Goal: Information Seeking & Learning: Learn about a topic

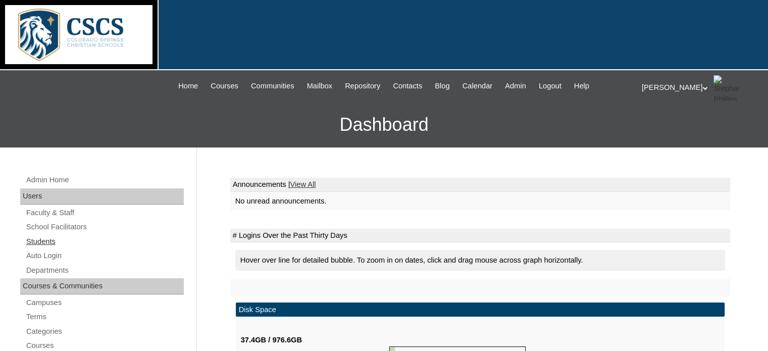
click at [35, 239] on link "Students" at bounding box center [104, 241] width 159 height 13
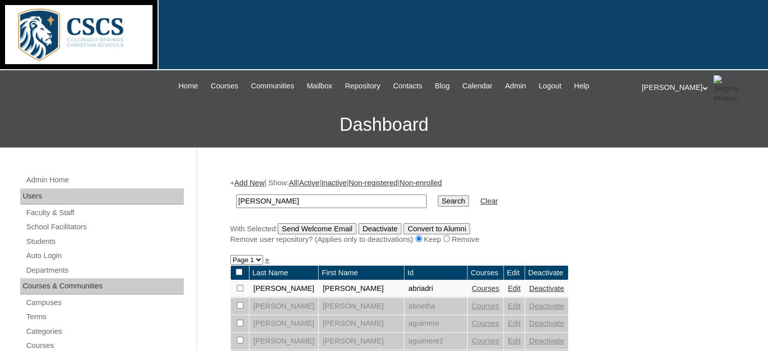
type input "brody"
click at [438, 195] on input "Search" at bounding box center [453, 200] width 31 height 11
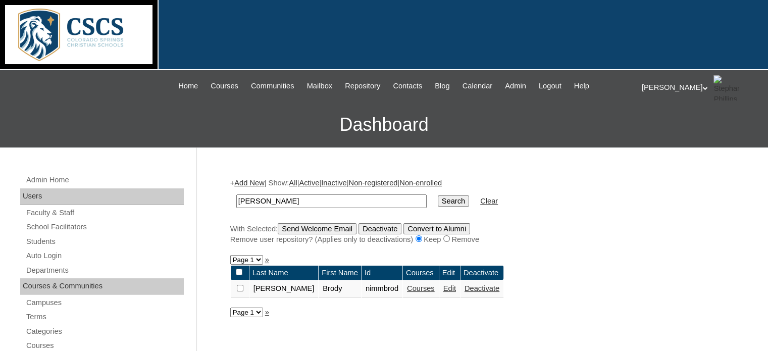
click at [407, 285] on link "Courses" at bounding box center [421, 288] width 28 height 8
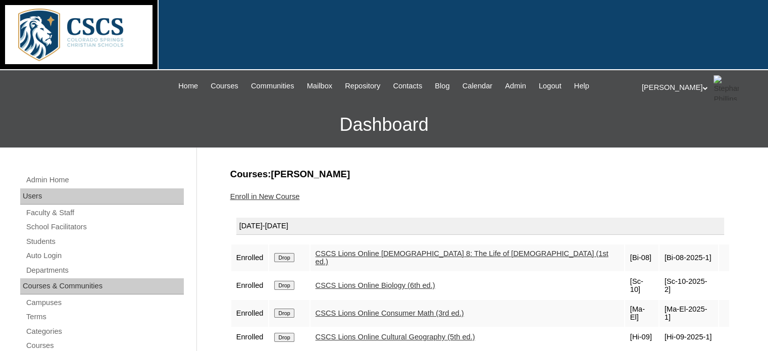
click at [390, 333] on link "CSCS Lions Online Cultural Geography (5th ed.)" at bounding box center [396, 337] width 160 height 8
click at [519, 84] on span "Admin" at bounding box center [515, 86] width 21 height 12
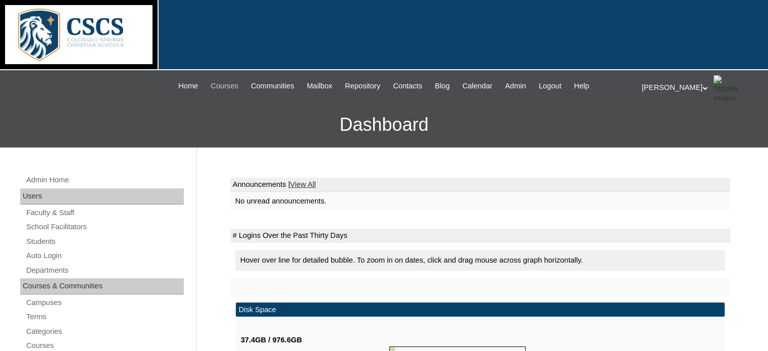
click at [217, 84] on span "Courses" at bounding box center [225, 86] width 28 height 12
click at [52, 238] on link "Students" at bounding box center [104, 241] width 159 height 13
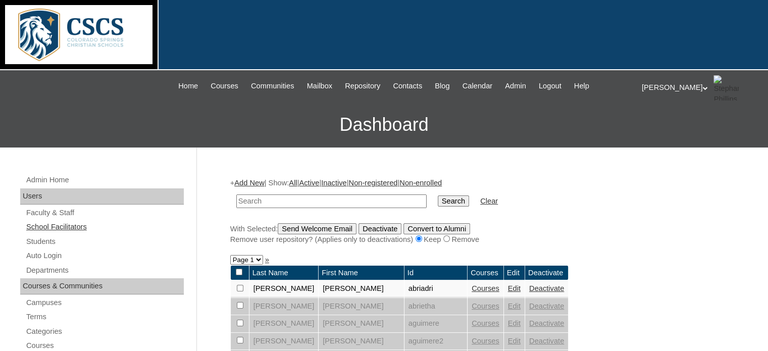
click at [65, 226] on link "School Facilitators" at bounding box center [104, 227] width 159 height 13
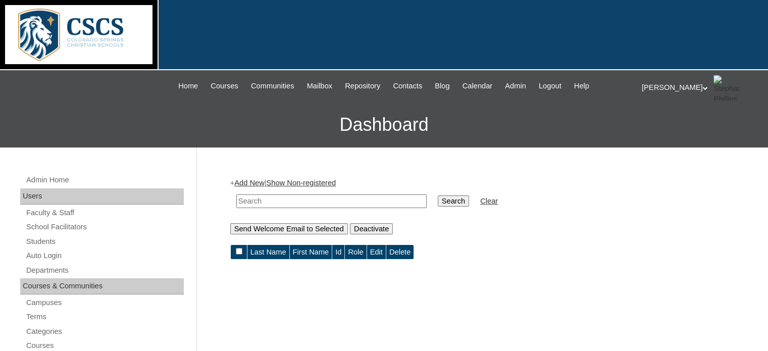
click at [273, 197] on input "text" at bounding box center [331, 201] width 190 height 14
click at [57, 213] on link "Faculty & Staff" at bounding box center [104, 213] width 159 height 13
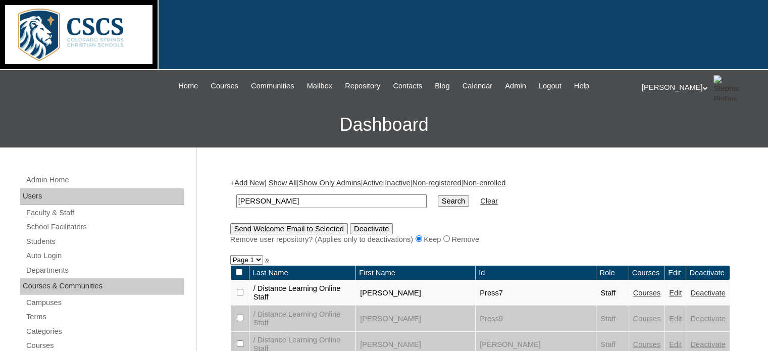
type input "[PERSON_NAME]"
click at [438, 195] on input "Search" at bounding box center [453, 200] width 31 height 11
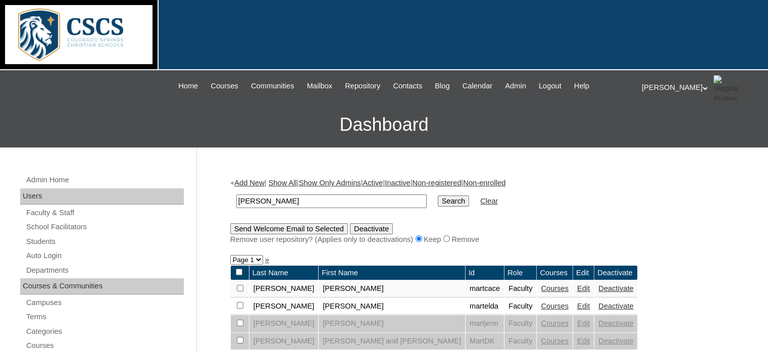
click at [541, 305] on link "Courses" at bounding box center [555, 306] width 28 height 8
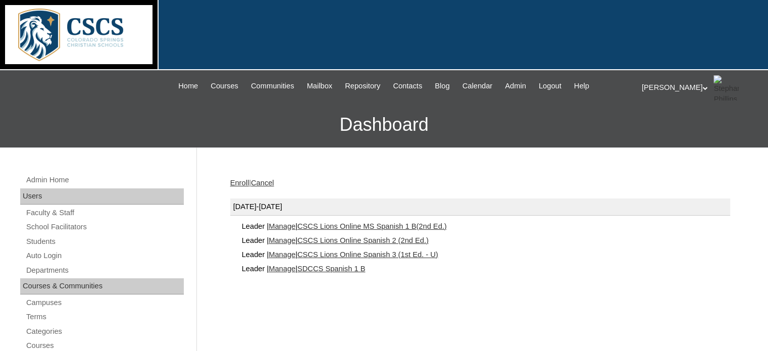
click at [358, 269] on link "SDCCS Spanish 1 B" at bounding box center [331, 269] width 68 height 8
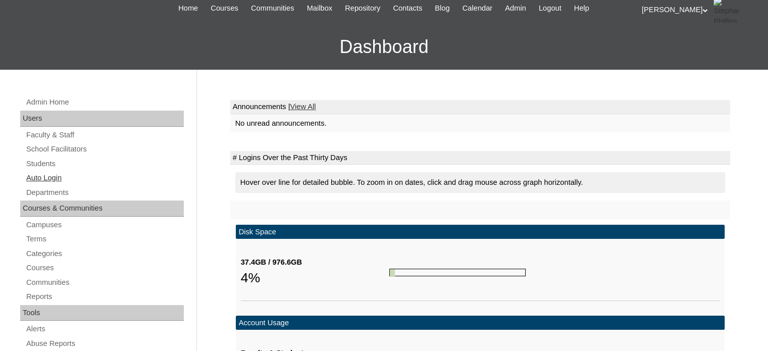
scroll to position [202, 0]
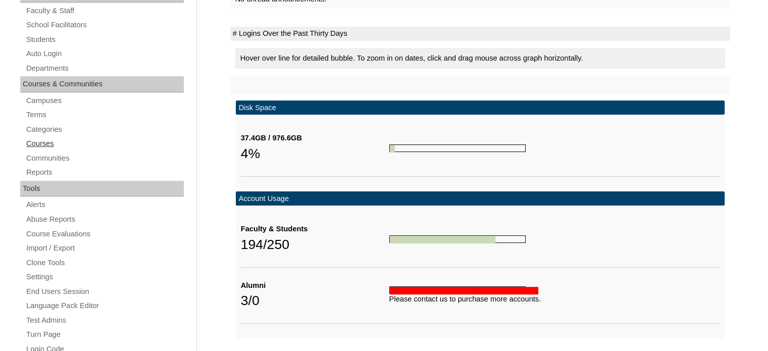
click at [36, 141] on link "Courses" at bounding box center [104, 143] width 159 height 13
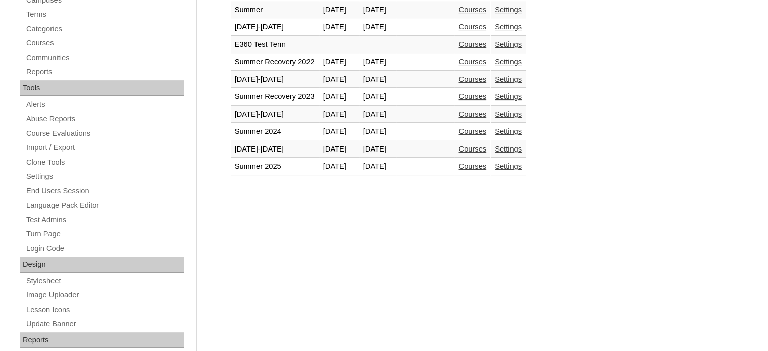
scroll to position [303, 0]
click at [486, 144] on link "Courses" at bounding box center [473, 148] width 28 height 8
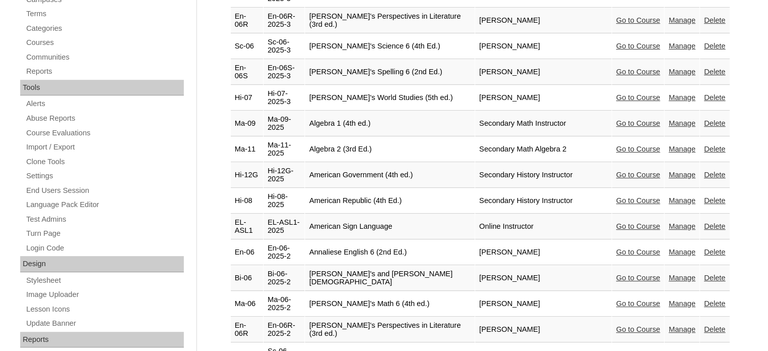
scroll to position [51, 0]
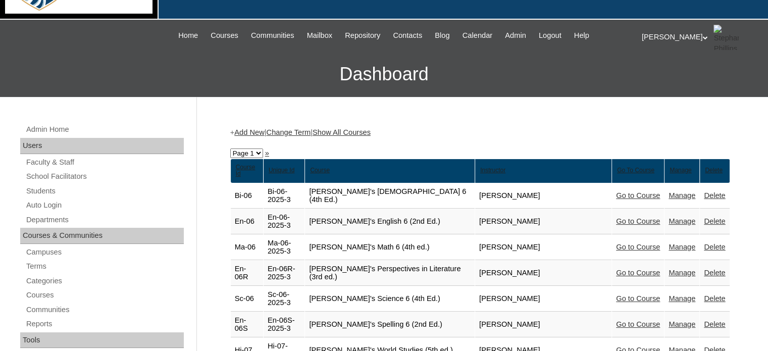
click at [366, 128] on link "Show All Courses" at bounding box center [342, 132] width 58 height 8
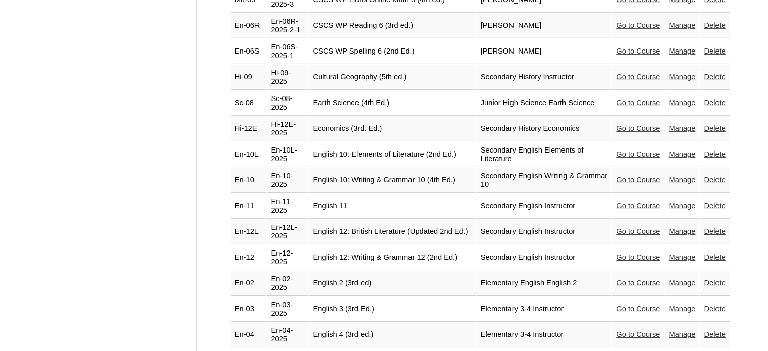
scroll to position [3232, 0]
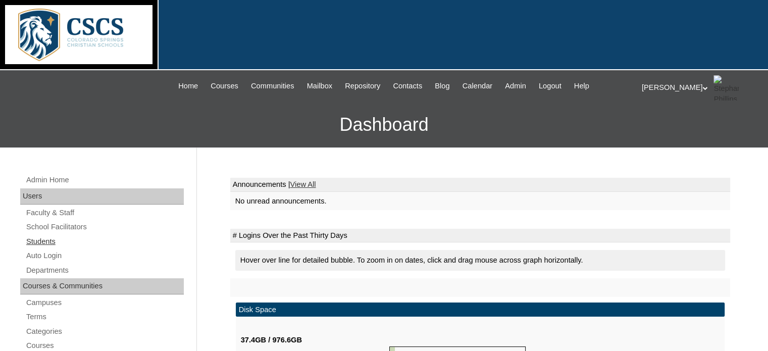
click at [38, 239] on link "Students" at bounding box center [104, 241] width 159 height 13
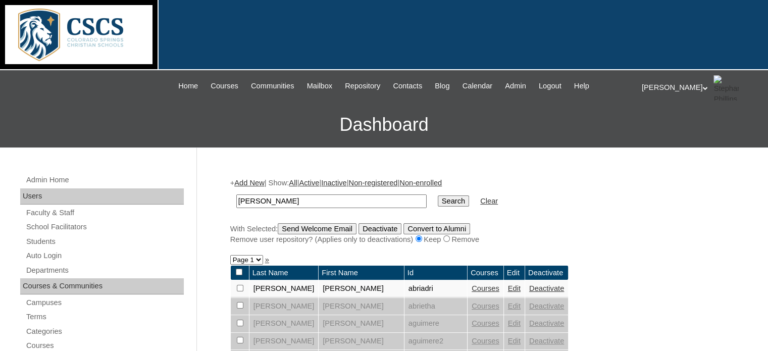
drag, startPoint x: 270, startPoint y: 200, endPoint x: 224, endPoint y: 201, distance: 45.5
type input "[PERSON_NAME]"
click at [438, 204] on input "Search" at bounding box center [453, 200] width 31 height 11
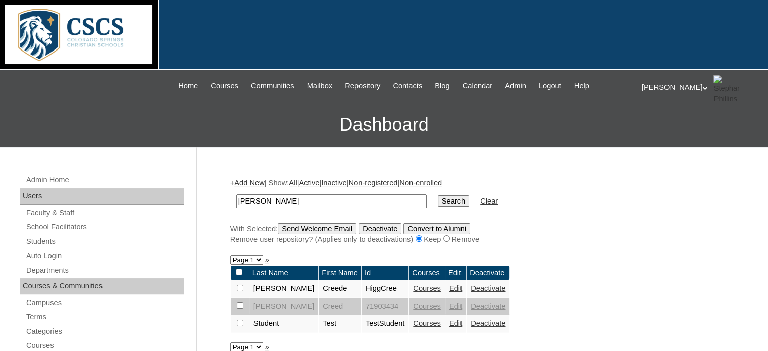
scroll to position [101, 0]
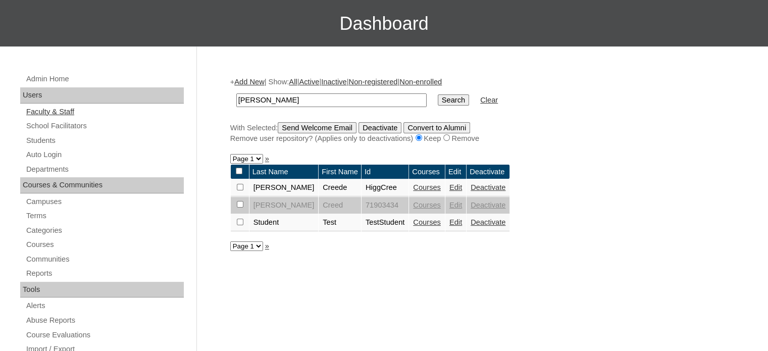
click at [62, 111] on link "Faculty & Staff" at bounding box center [104, 112] width 159 height 13
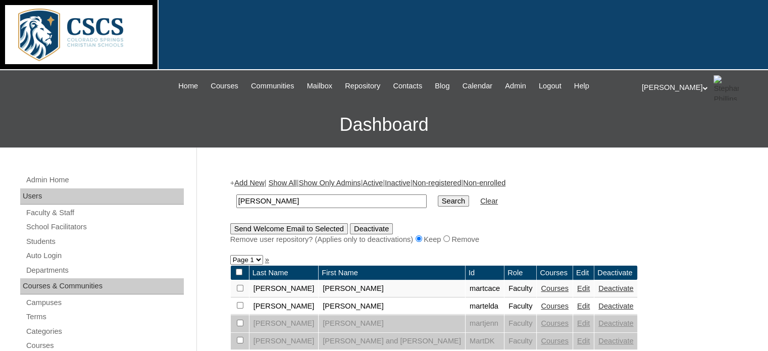
drag, startPoint x: 268, startPoint y: 201, endPoint x: 224, endPoint y: 194, distance: 44.4
type input "[PERSON_NAME]"
click at [438, 200] on input "Search" at bounding box center [453, 200] width 31 height 11
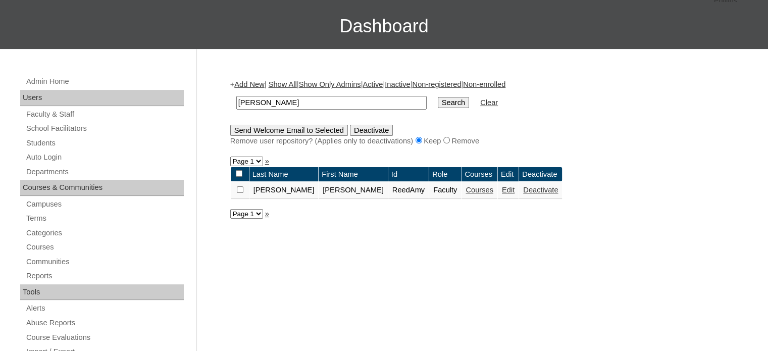
scroll to position [202, 0]
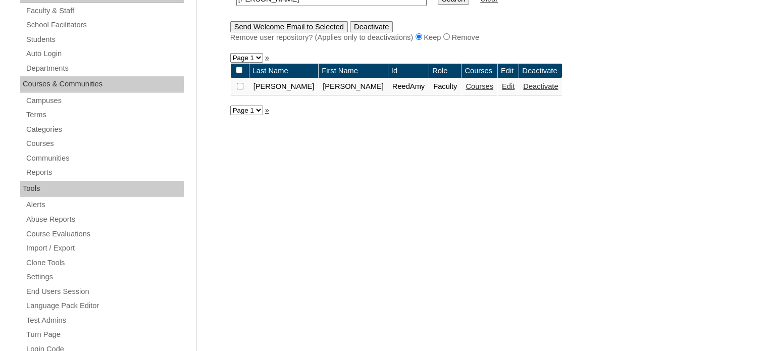
click at [466, 88] on link "Courses" at bounding box center [480, 86] width 28 height 8
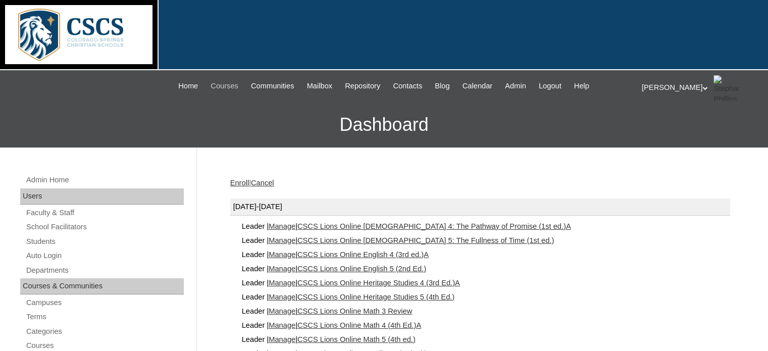
click at [211, 82] on span "Courses" at bounding box center [225, 86] width 28 height 12
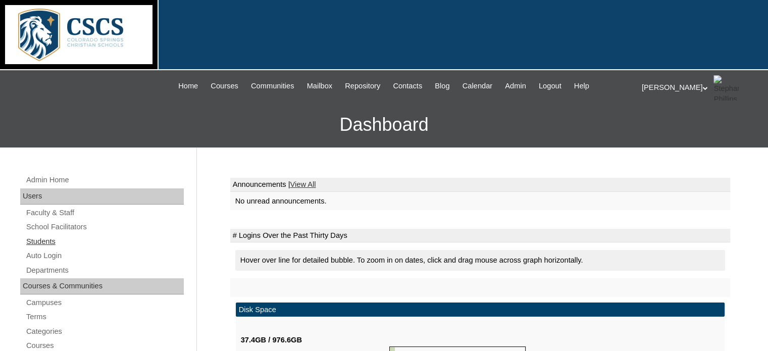
click at [49, 241] on link "Students" at bounding box center [104, 241] width 159 height 13
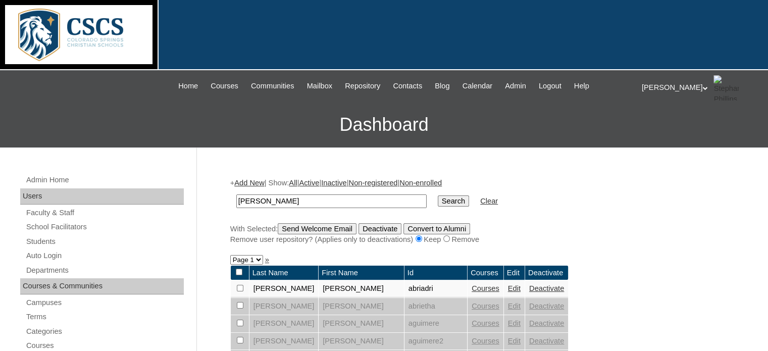
drag, startPoint x: 296, startPoint y: 201, endPoint x: 225, endPoint y: 200, distance: 70.7
type input "payne"
click at [438, 195] on input "Search" at bounding box center [453, 200] width 31 height 11
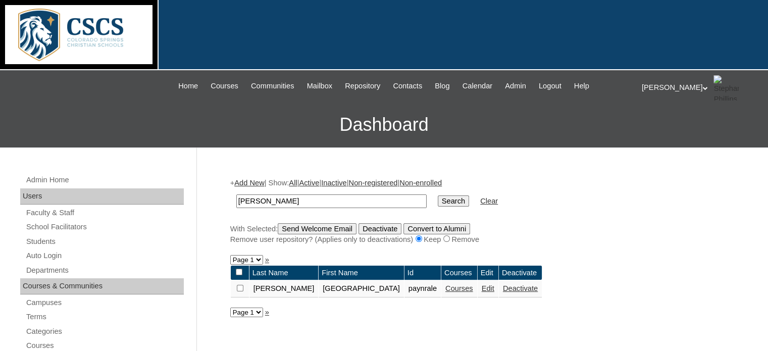
click at [445, 288] on link "Courses" at bounding box center [459, 288] width 28 height 8
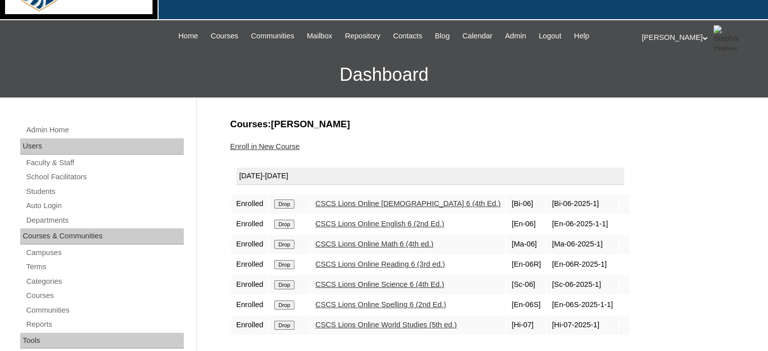
scroll to position [152, 0]
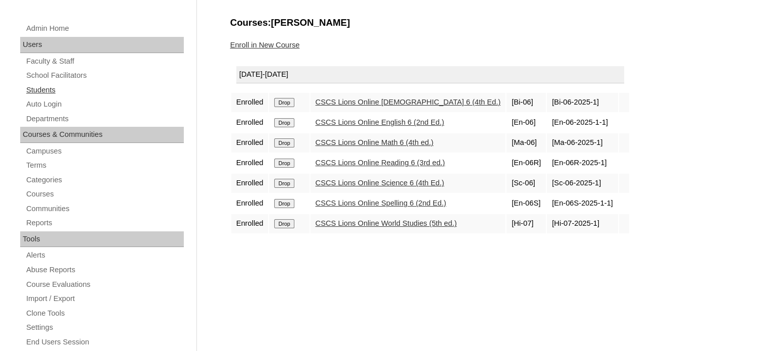
click at [46, 86] on link "Students" at bounding box center [104, 90] width 159 height 13
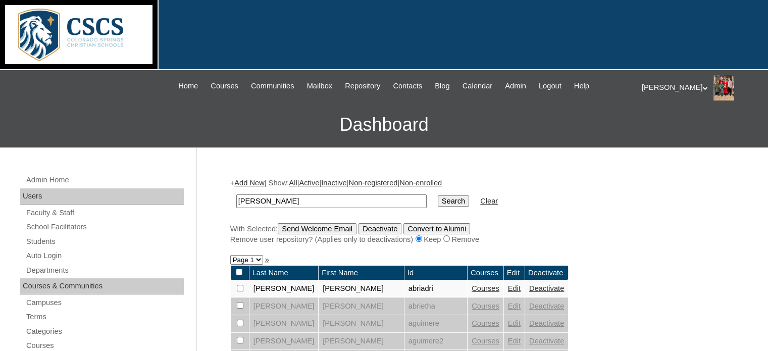
drag, startPoint x: 264, startPoint y: 197, endPoint x: 300, endPoint y: 193, distance: 36.1
click at [236, 194] on input "reed" at bounding box center [331, 201] width 190 height 14
click at [438, 203] on input "Search" at bounding box center [453, 200] width 31 height 11
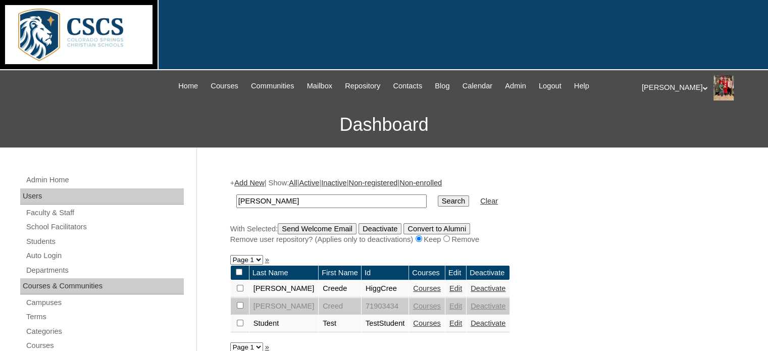
click at [413, 285] on link "Courses" at bounding box center [427, 288] width 28 height 8
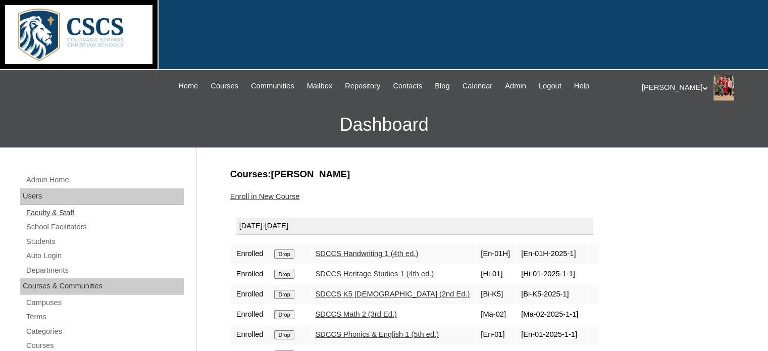
click at [44, 213] on link "Faculty & Staff" at bounding box center [104, 213] width 159 height 13
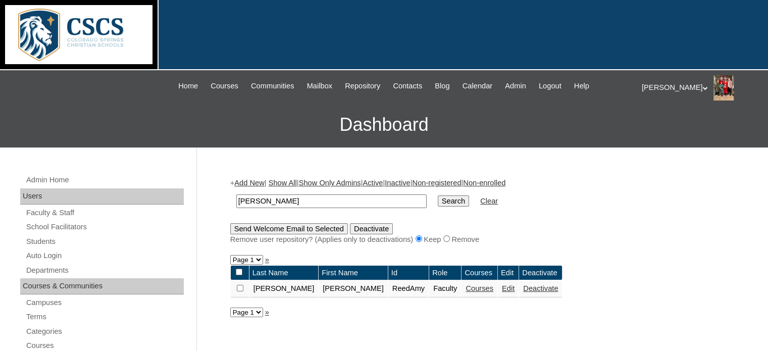
click at [466, 287] on link "Courses" at bounding box center [480, 288] width 28 height 8
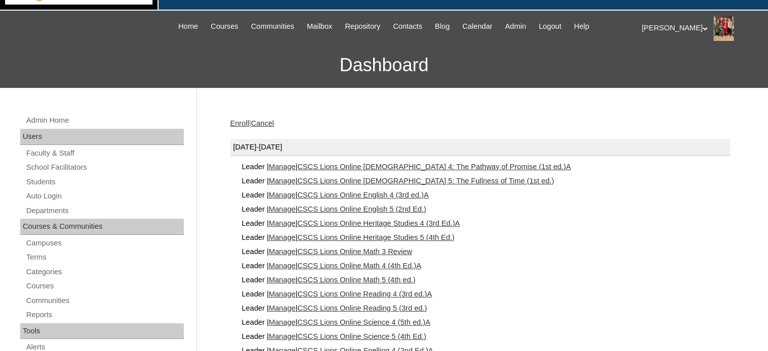
scroll to position [152, 0]
